Goal: Transaction & Acquisition: Subscribe to service/newsletter

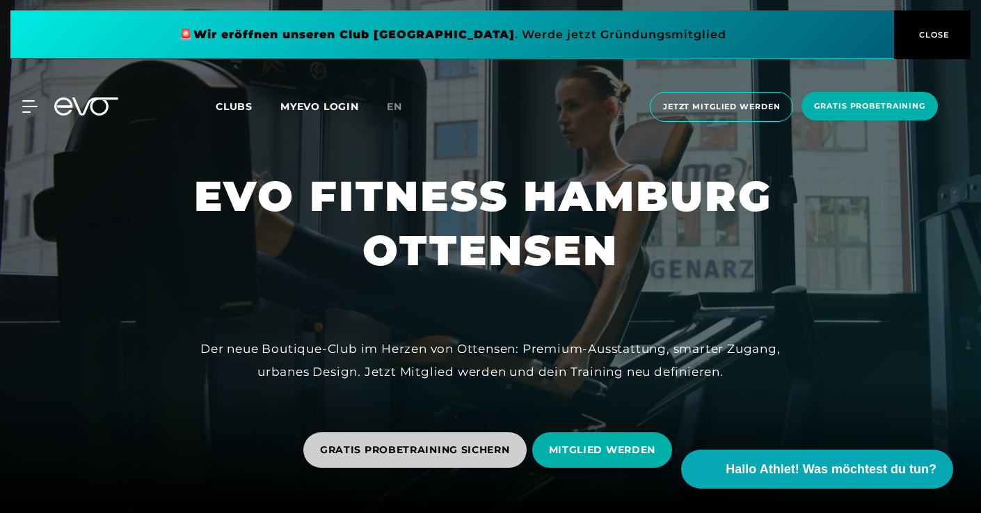
click at [465, 447] on span "GRATIS PROBETRAINING SICHERN" at bounding box center [415, 450] width 190 height 15
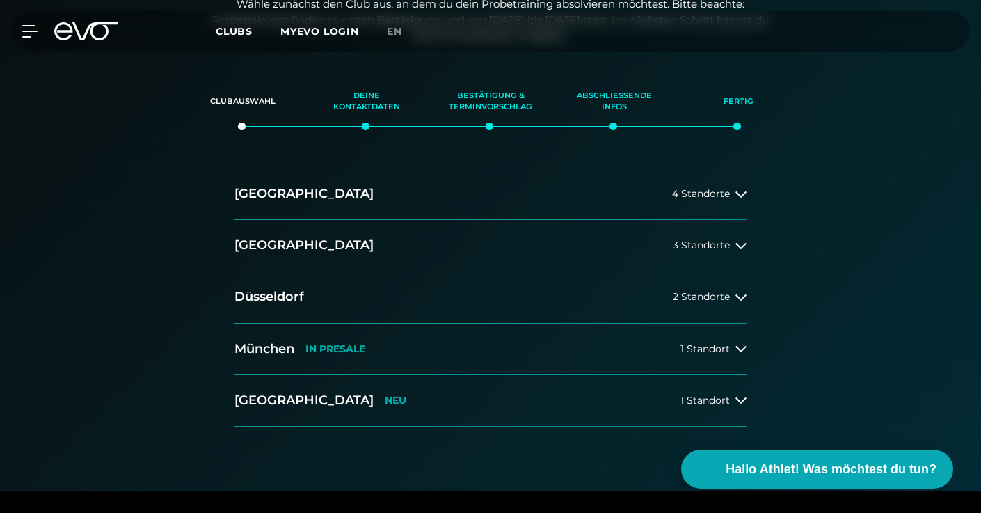
scroll to position [306, 0]
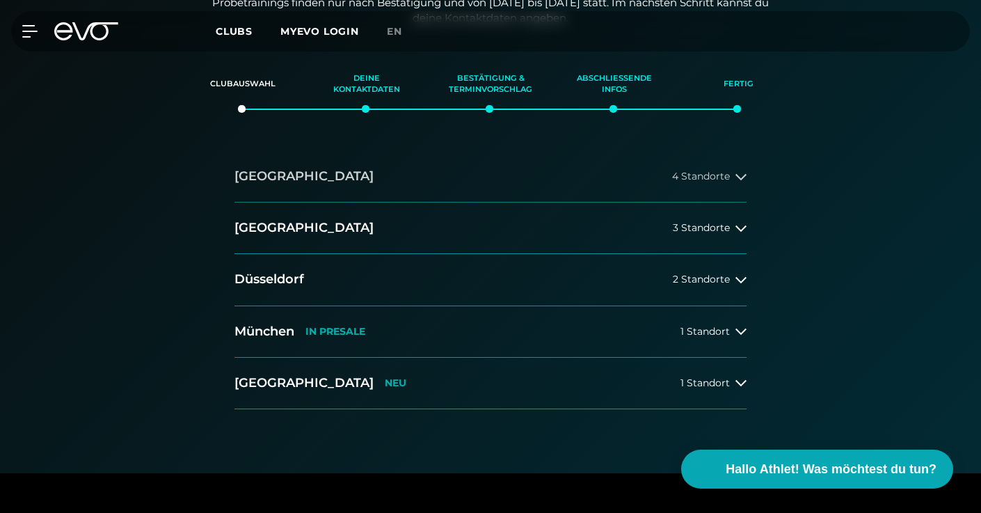
click at [702, 168] on button "[GEOGRAPHIC_DATA] 4 Standorte" at bounding box center [490, 176] width 512 height 51
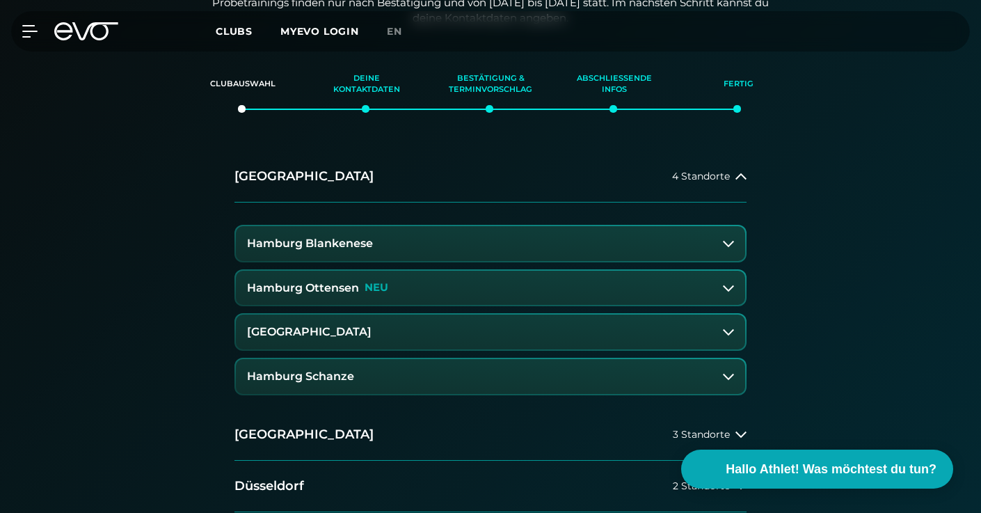
click at [361, 289] on div "Hamburg Ottensen NEU" at bounding box center [317, 288] width 141 height 13
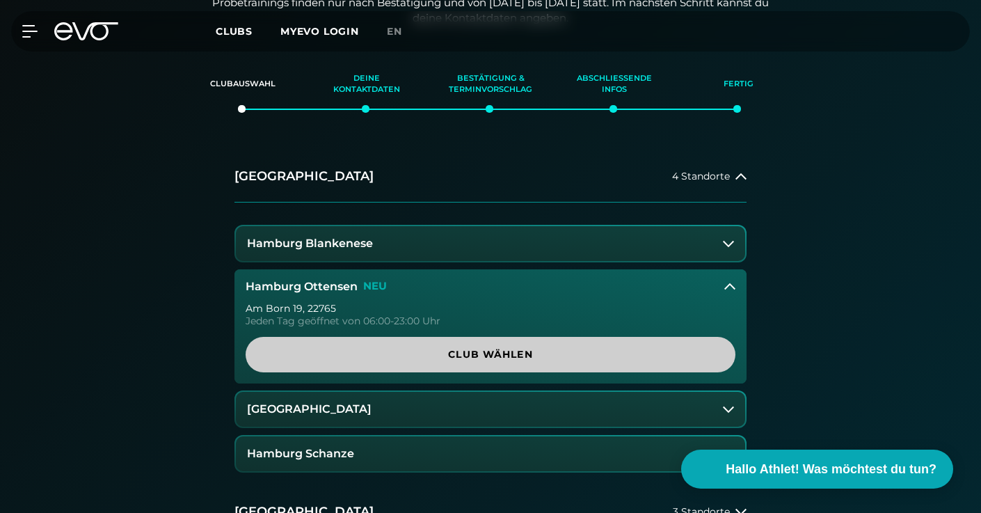
click at [384, 366] on link "Club wählen" at bounding box center [491, 354] width 490 height 35
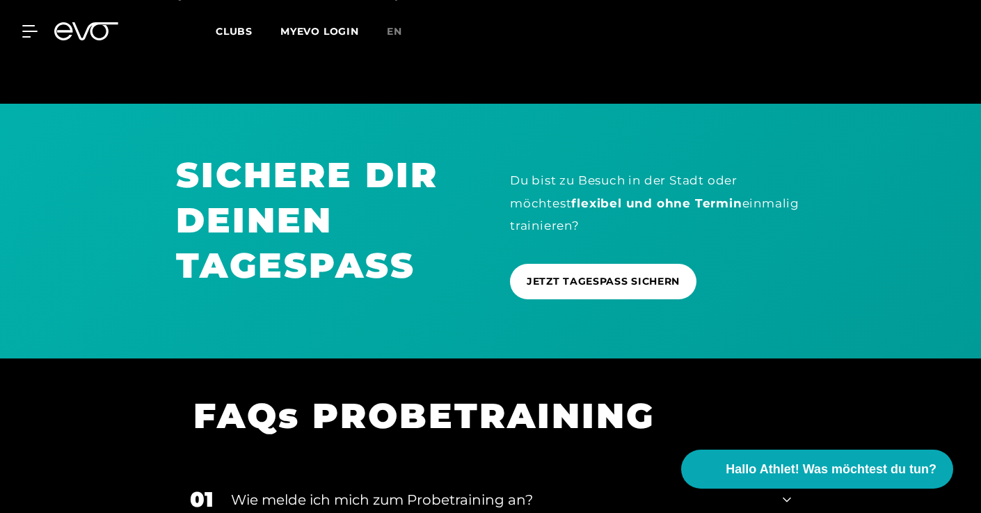
scroll to position [841, 0]
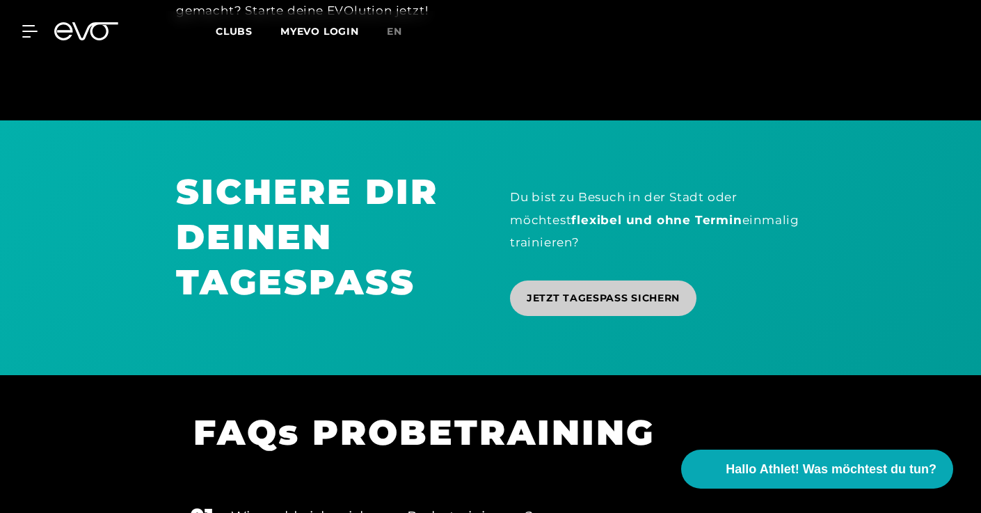
click at [572, 305] on span "JETZT TAGESPASS SICHERN" at bounding box center [603, 298] width 153 height 15
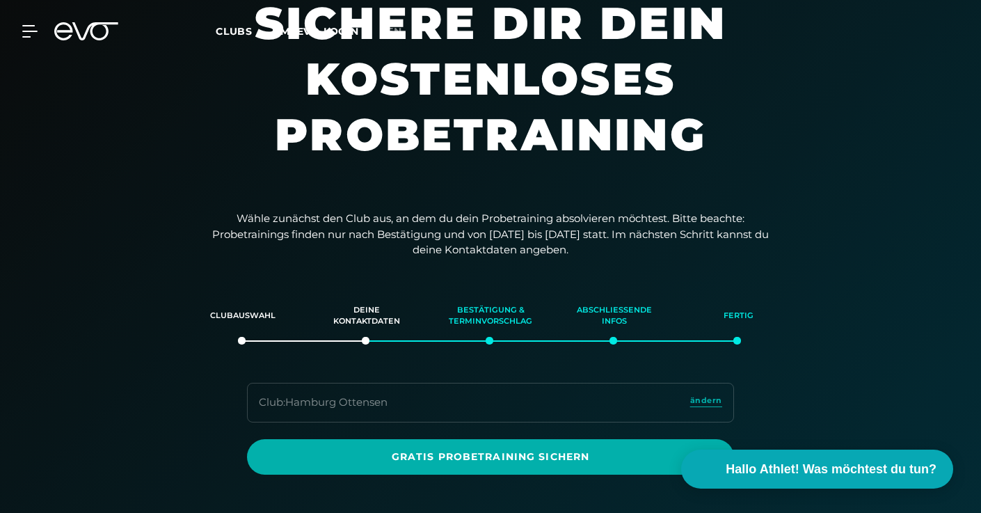
scroll to position [0, 0]
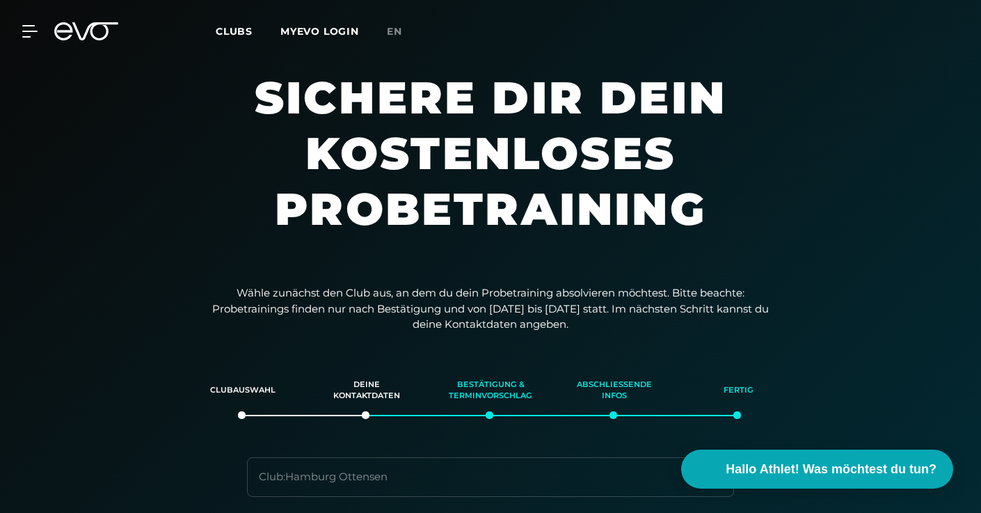
click at [234, 34] on span "Clubs" at bounding box center [234, 31] width 37 height 13
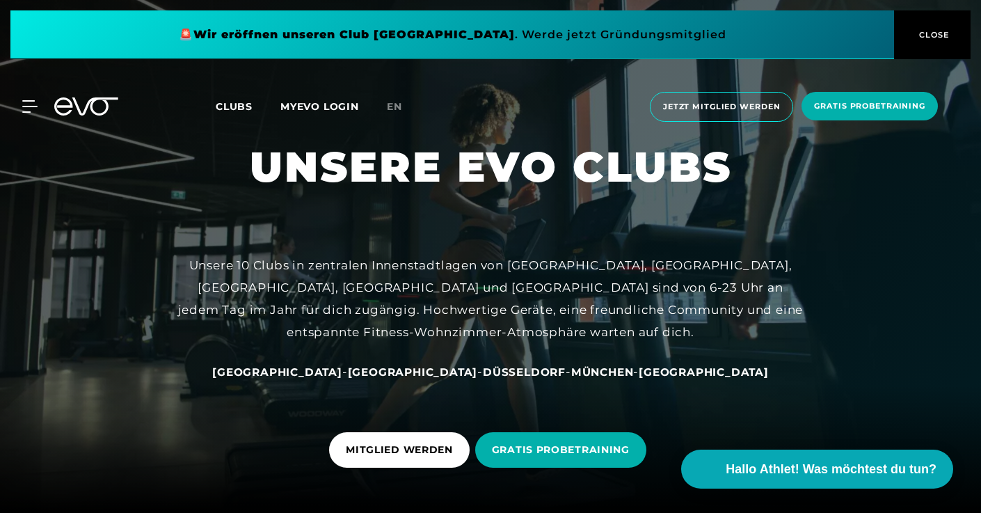
click at [342, 377] on span "[GEOGRAPHIC_DATA]" at bounding box center [277, 371] width 130 height 13
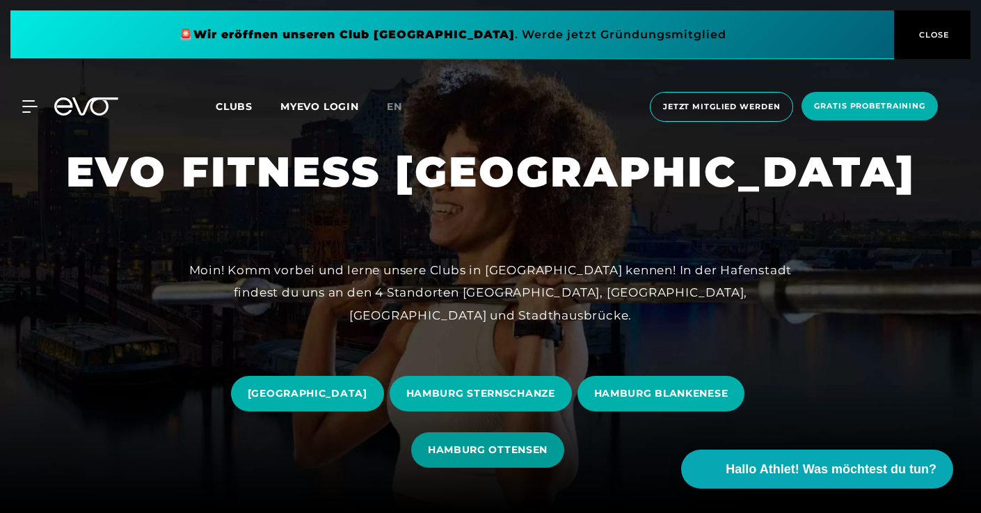
click at [554, 460] on span "HAMBURG OTTENSEN" at bounding box center [487, 449] width 153 height 35
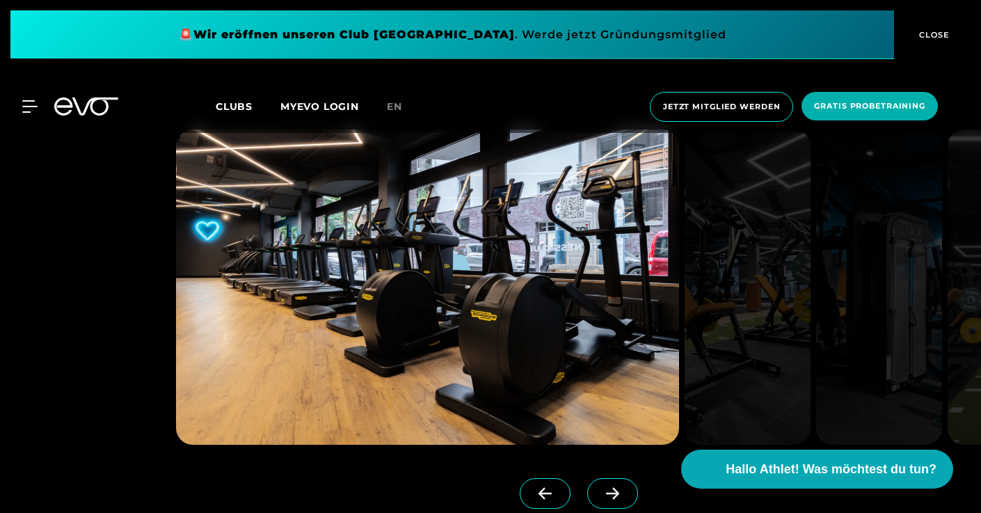
scroll to position [1054, 0]
click at [617, 493] on icon at bounding box center [612, 494] width 13 height 12
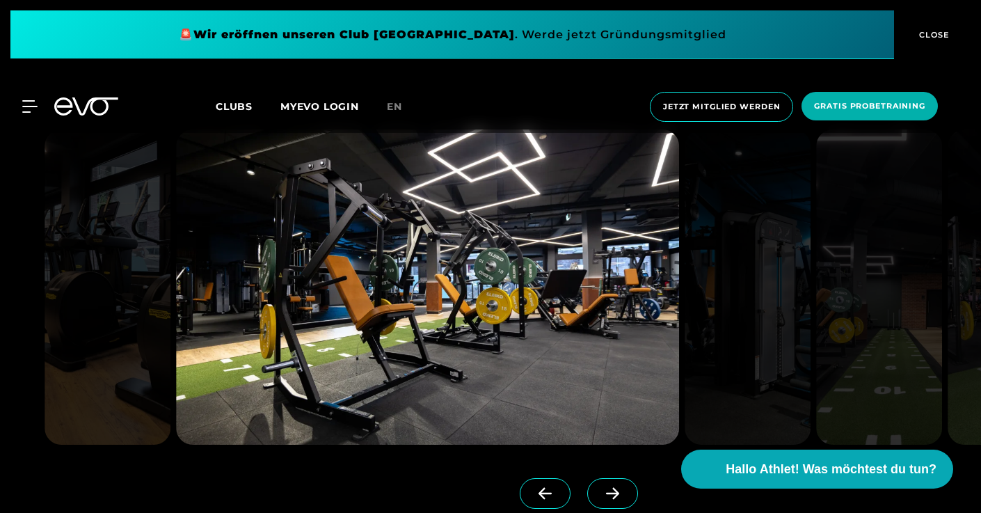
click at [617, 493] on icon at bounding box center [612, 494] width 13 height 12
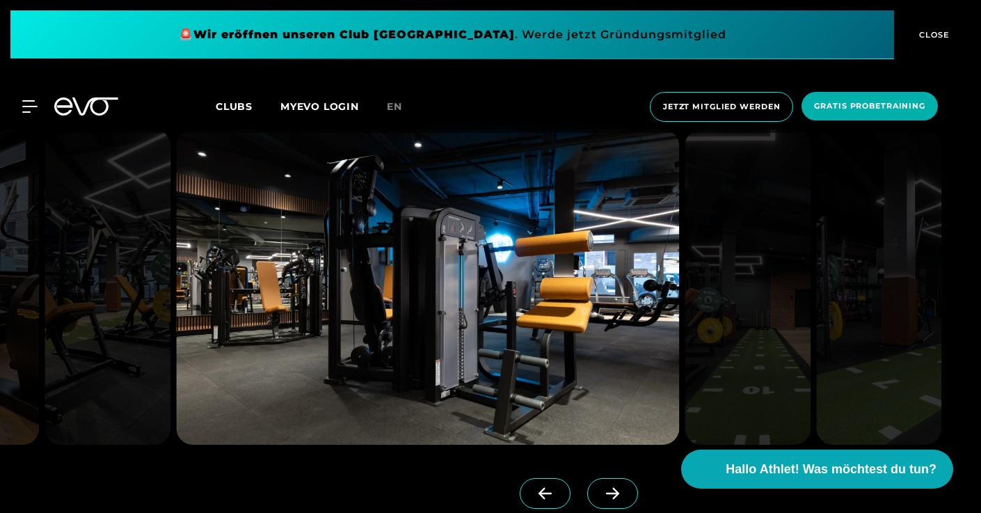
click at [617, 493] on icon at bounding box center [612, 494] width 13 height 12
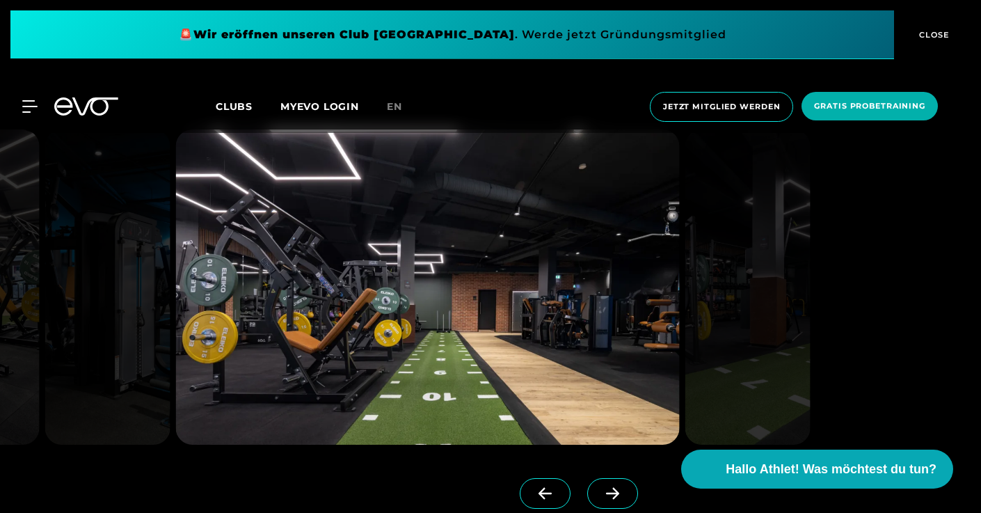
click at [617, 493] on icon at bounding box center [612, 494] width 13 height 12
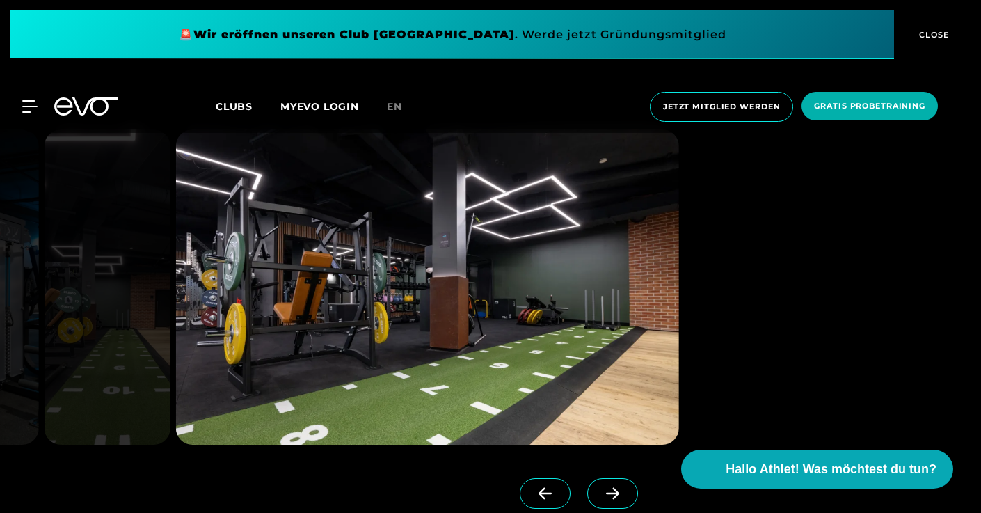
click at [617, 493] on icon at bounding box center [612, 494] width 13 height 12
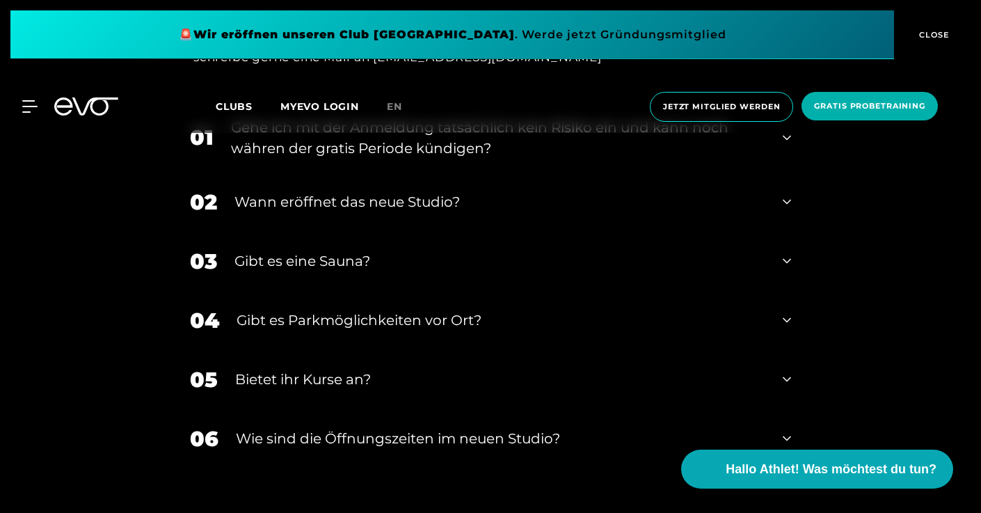
scroll to position [4519, 0]
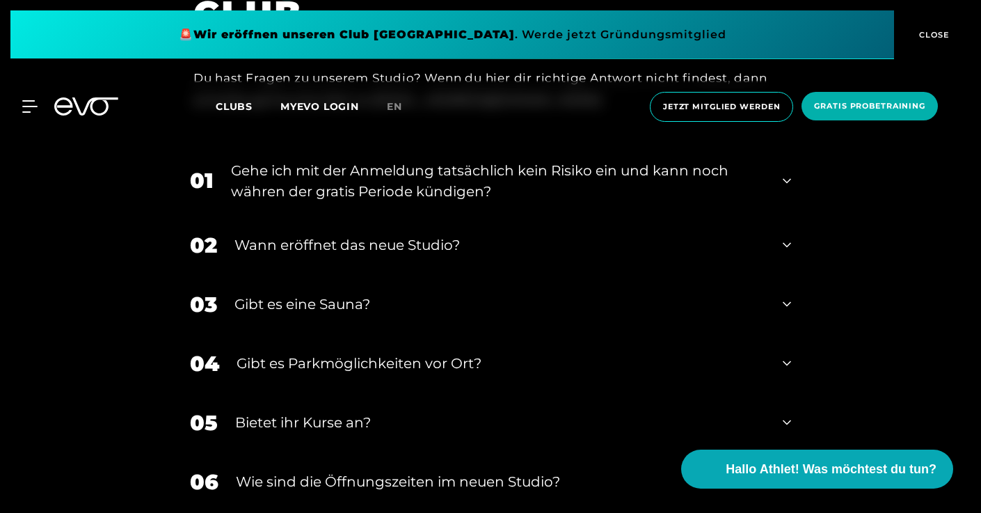
click at [381, 254] on div "Wann eröffnet das neue Studio?" at bounding box center [499, 244] width 531 height 21
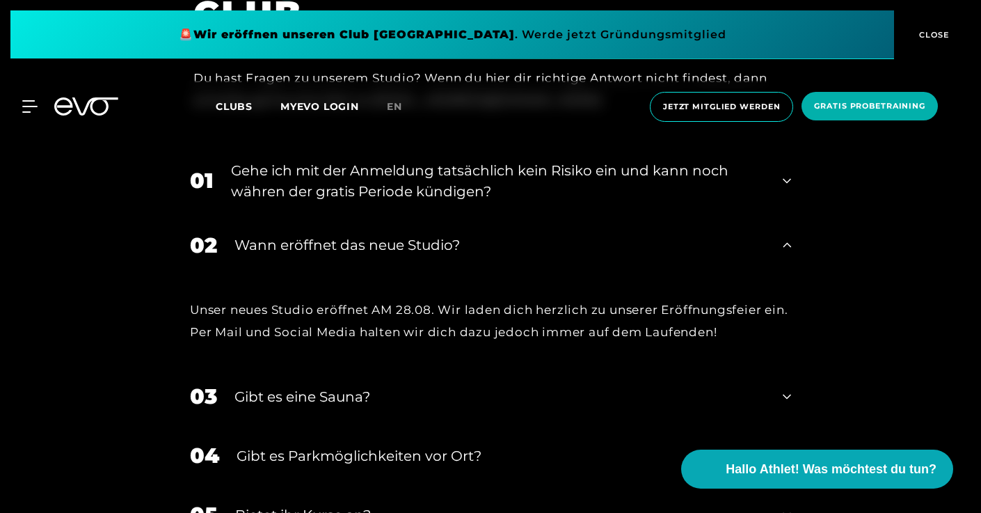
click at [381, 254] on div "Wann eröffnet das neue Studio?" at bounding box center [499, 244] width 531 height 21
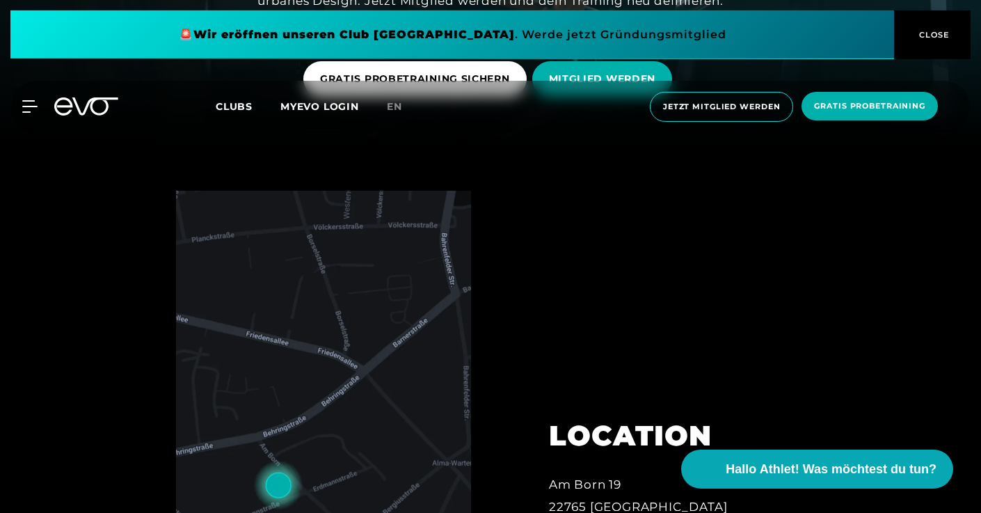
scroll to position [0, 0]
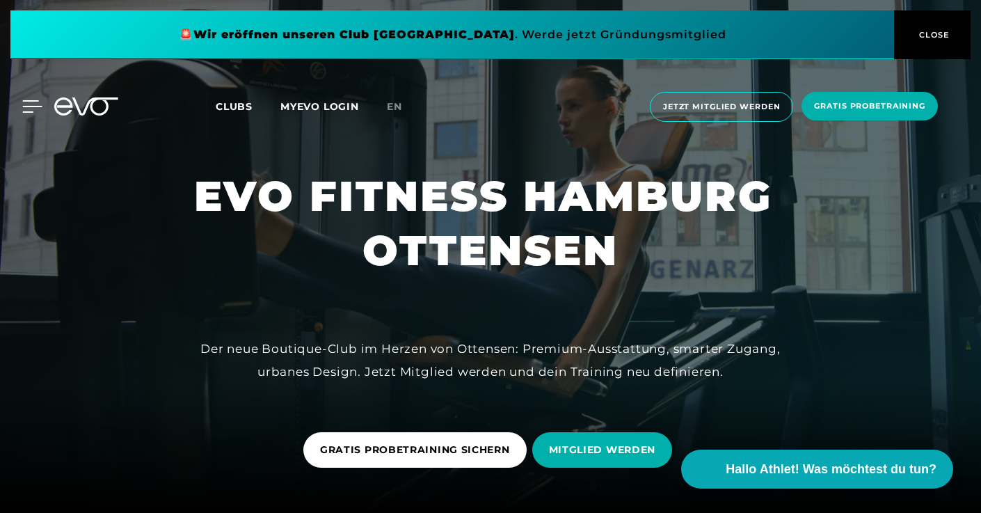
click at [33, 107] on icon at bounding box center [32, 106] width 19 height 11
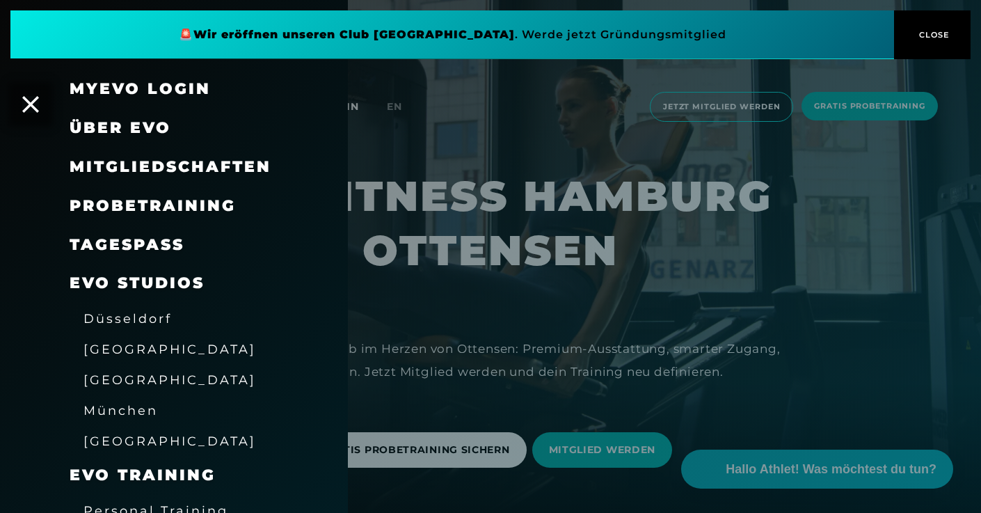
click at [138, 168] on span "Mitgliedschaften" at bounding box center [171, 166] width 202 height 19
